Goal: Information Seeking & Learning: Learn about a topic

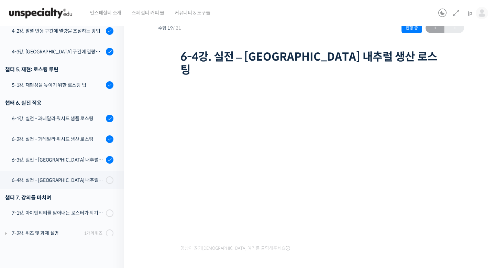
scroll to position [69, 0]
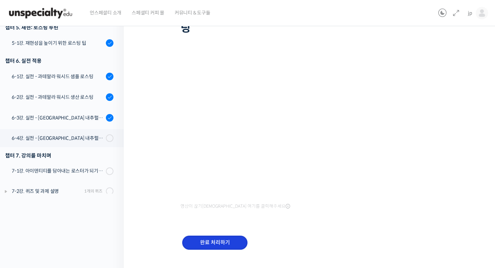
click at [226, 235] on input "완료 처리하기" at bounding box center [214, 242] width 65 height 14
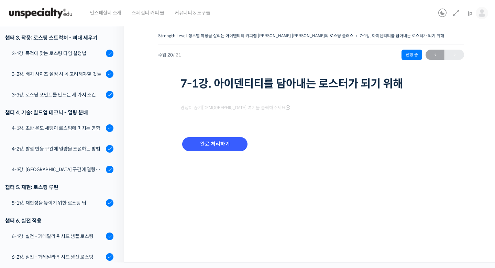
scroll to position [387, 0]
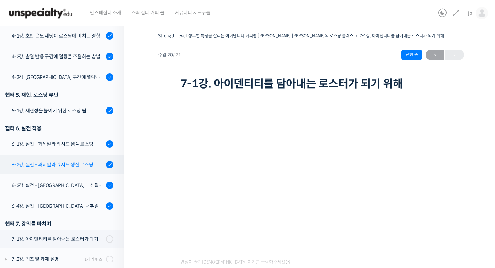
click at [80, 161] on div "6-2강. 실전 - 과테말라 워시드 생산 로스팅" at bounding box center [58, 165] width 92 height 8
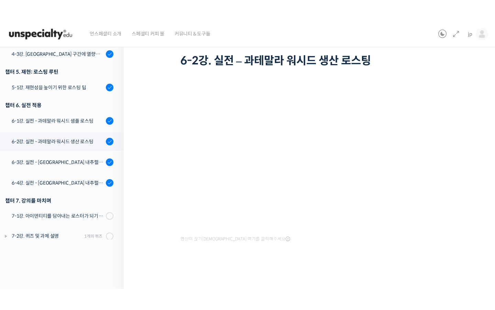
scroll to position [345, 0]
